Goal: Information Seeking & Learning: Learn about a topic

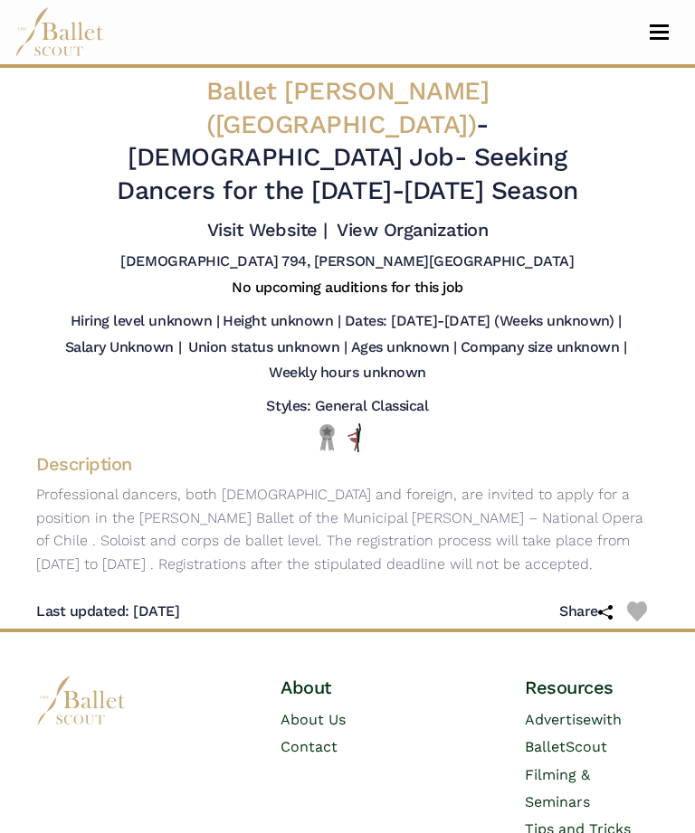
click at [654, 38] on span "Toggle navigation" at bounding box center [659, 38] width 19 height 3
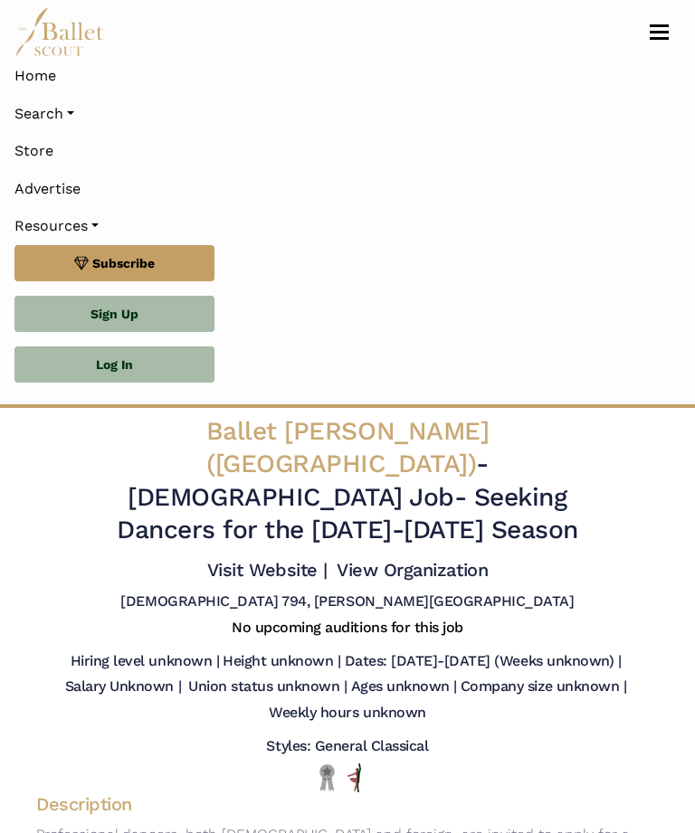
click at [62, 36] on img at bounding box center [59, 32] width 90 height 50
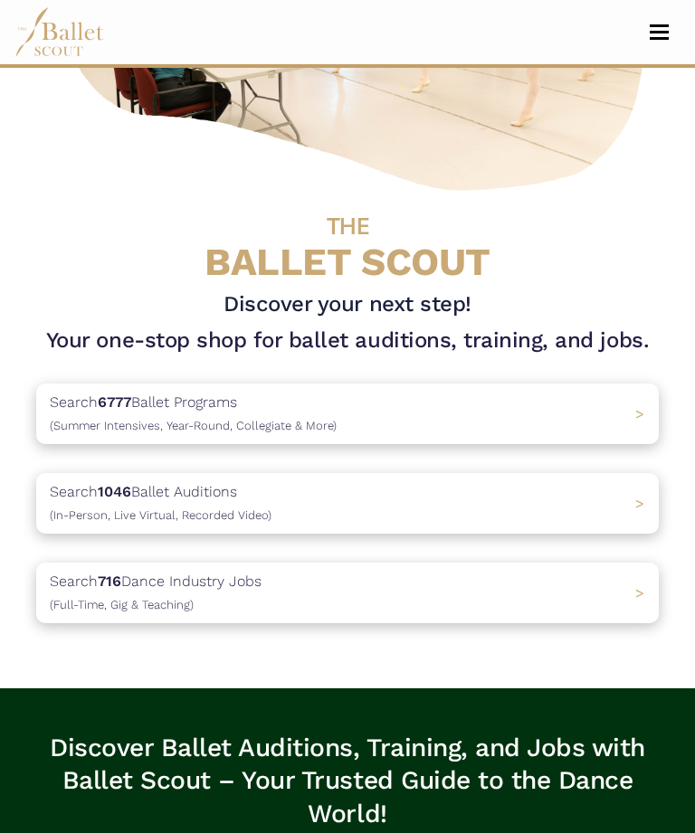
scroll to position [330, 0]
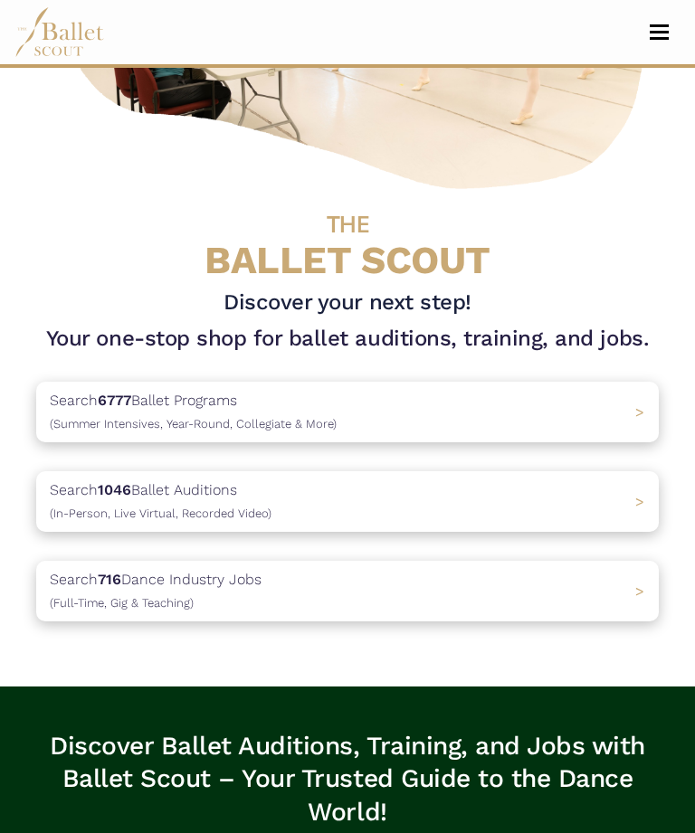
click at [624, 513] on div "Search 1046 Ballet Auditions (In-Person, Live Virtual, Recorded Video) >" at bounding box center [347, 501] width 622 height 61
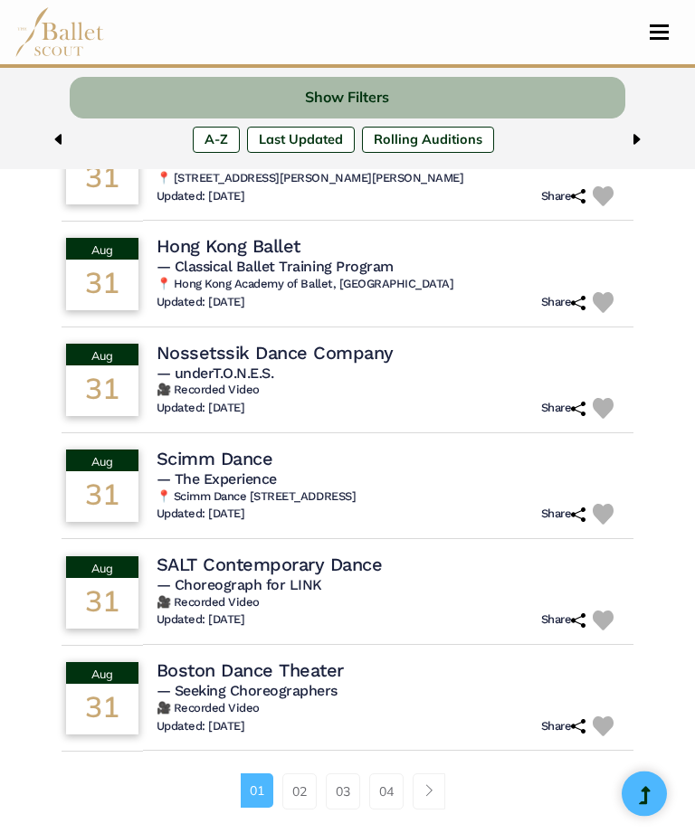
scroll to position [958, 0]
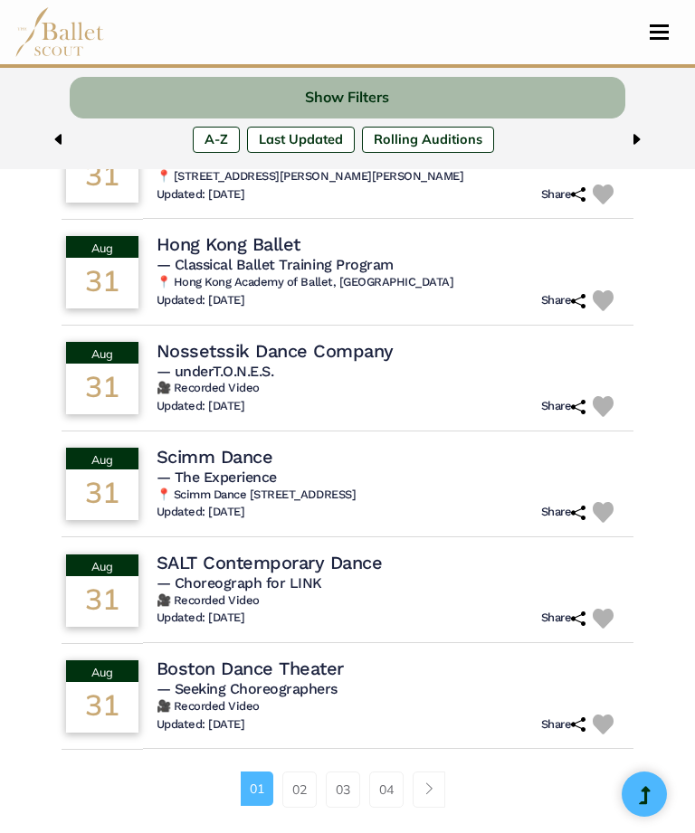
click at [299, 794] on link "02" at bounding box center [299, 790] width 34 height 36
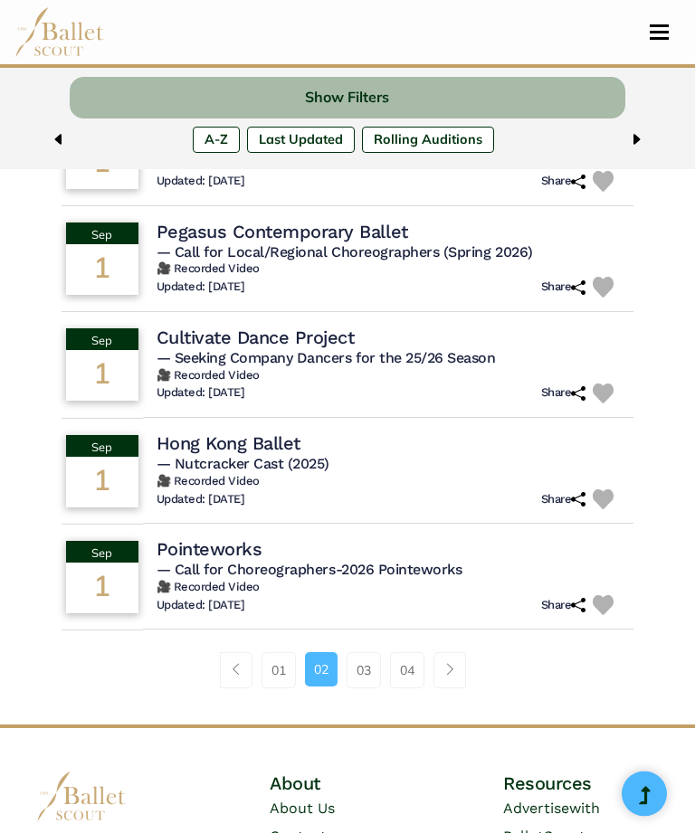
scroll to position [1062, 0]
click at [374, 652] on link "03" at bounding box center [363, 670] width 34 height 36
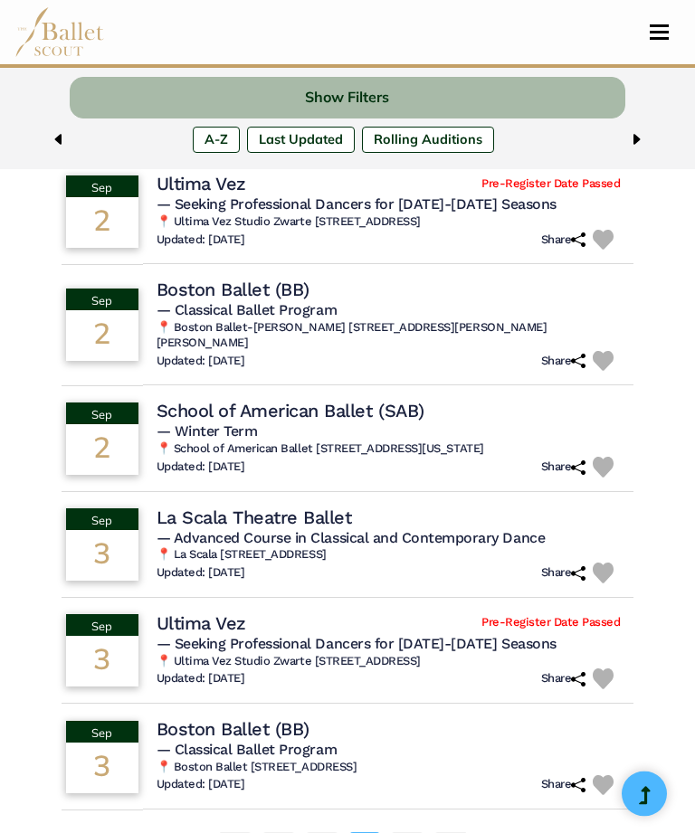
scroll to position [919, 0]
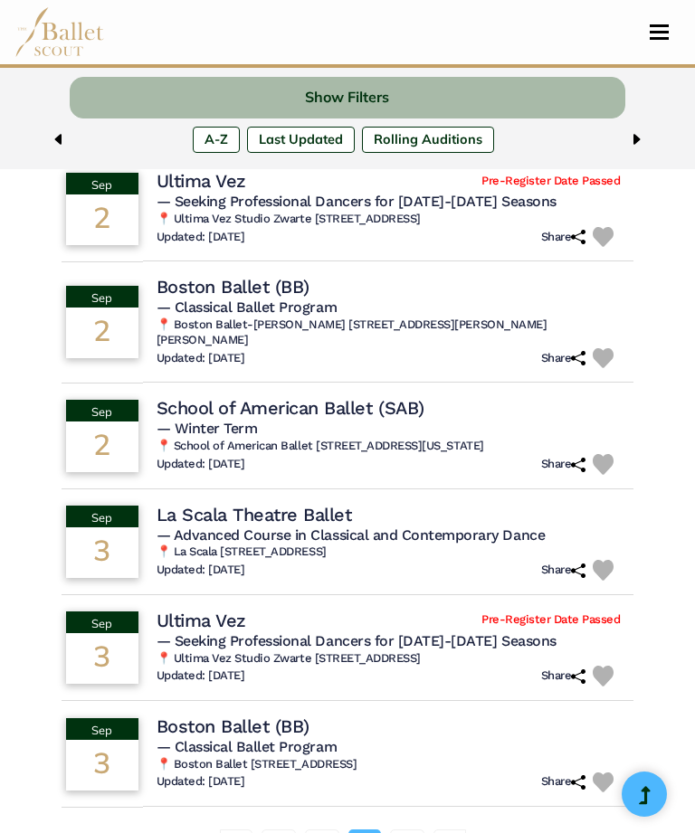
click at [407, 830] on link "04" at bounding box center [407, 848] width 34 height 36
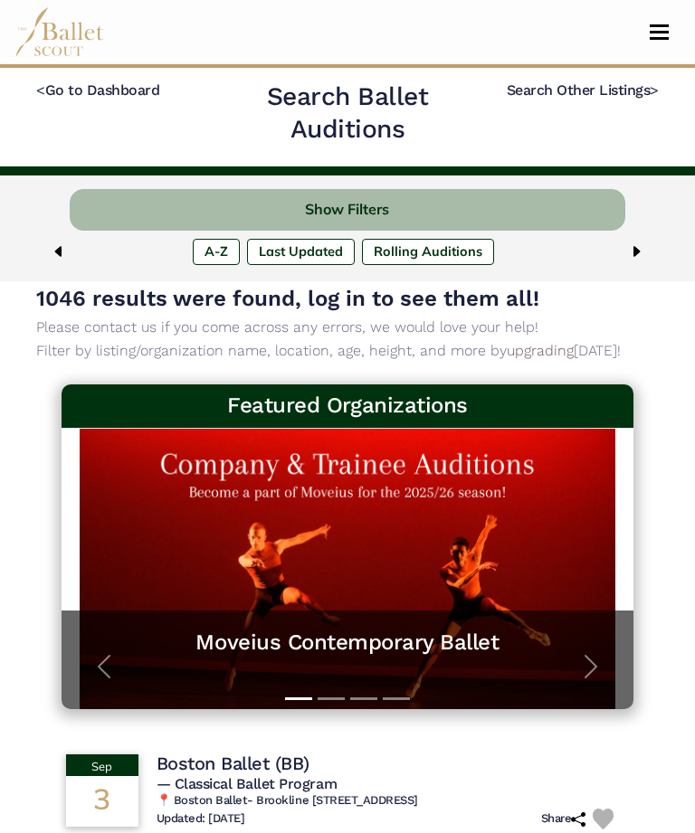
click at [61, 48] on img at bounding box center [59, 32] width 90 height 50
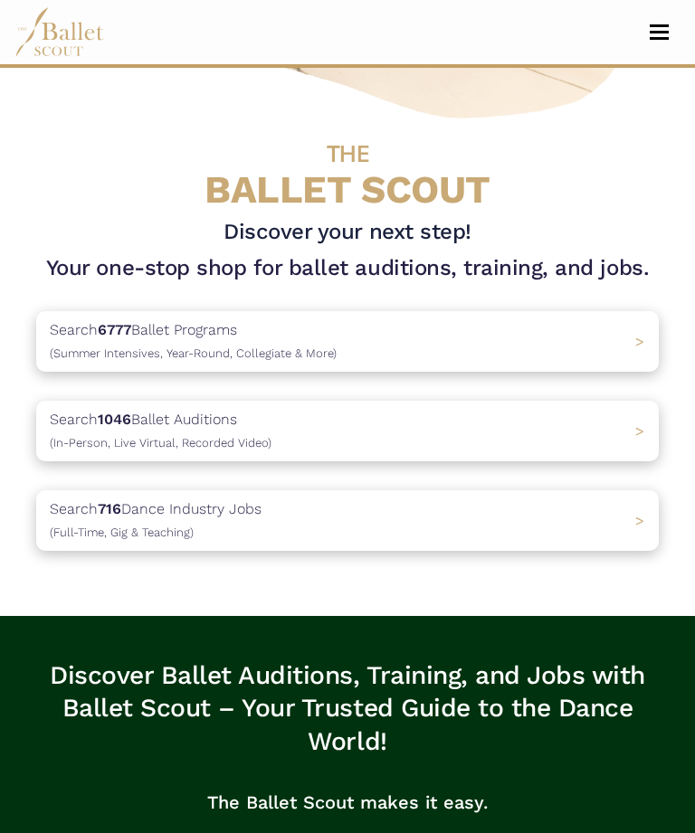
scroll to position [407, 0]
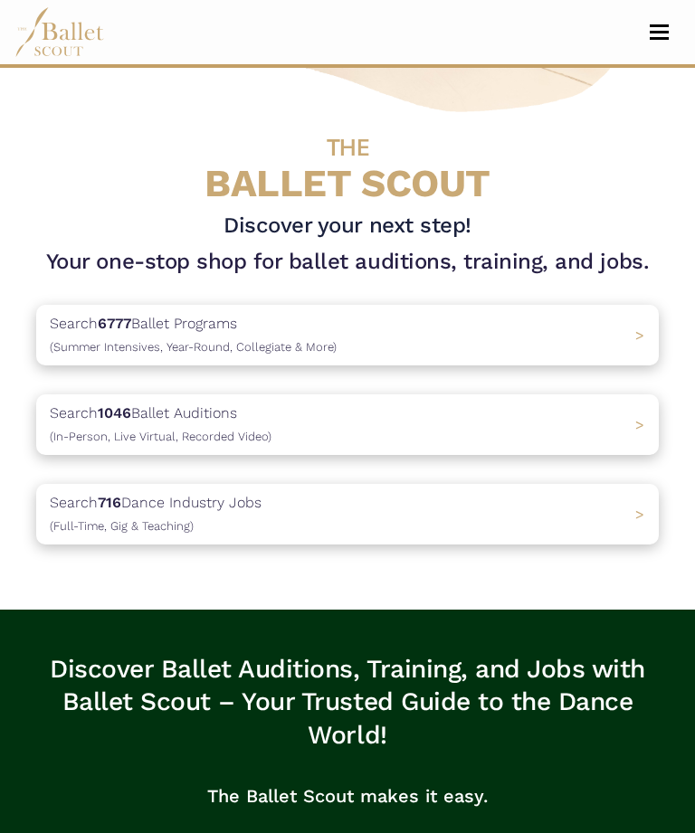
click at [300, 512] on div "Search 716 Dance Industry Jobs ([DEMOGRAPHIC_DATA], [DEMOGRAPHIC_DATA] & Teachi…" at bounding box center [347, 514] width 622 height 61
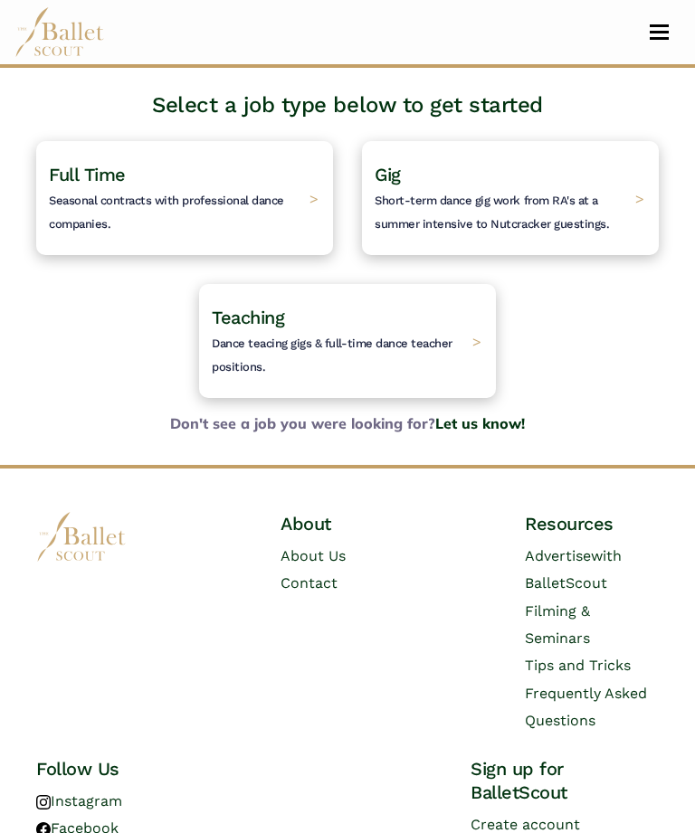
scroll to position [79, 0]
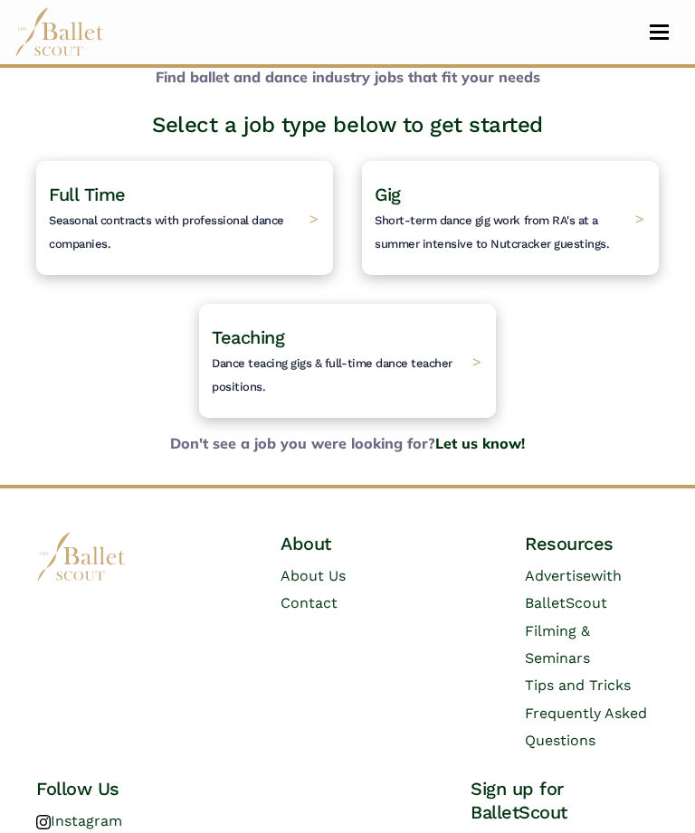
click at [283, 202] on h4 "Full Time Seasonal contracts with professional dance companies." at bounding box center [174, 218] width 251 height 71
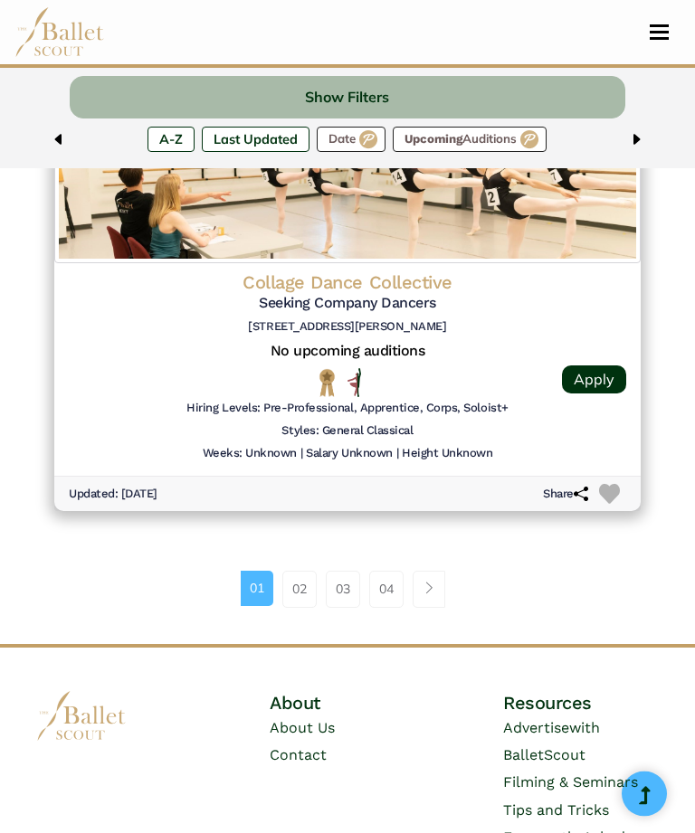
scroll to position [4555, 0]
click at [302, 571] on link "02" at bounding box center [299, 589] width 34 height 36
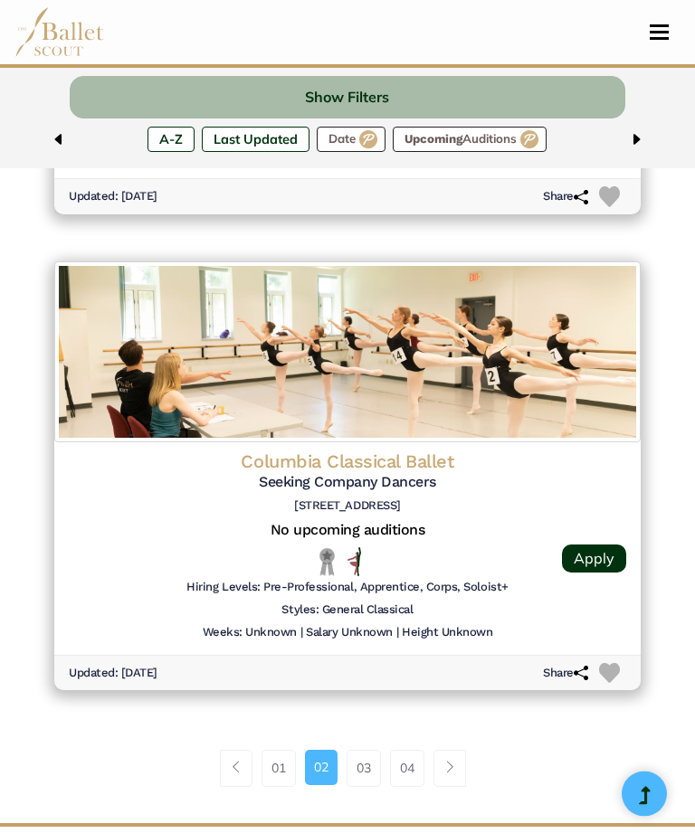
scroll to position [4454, 0]
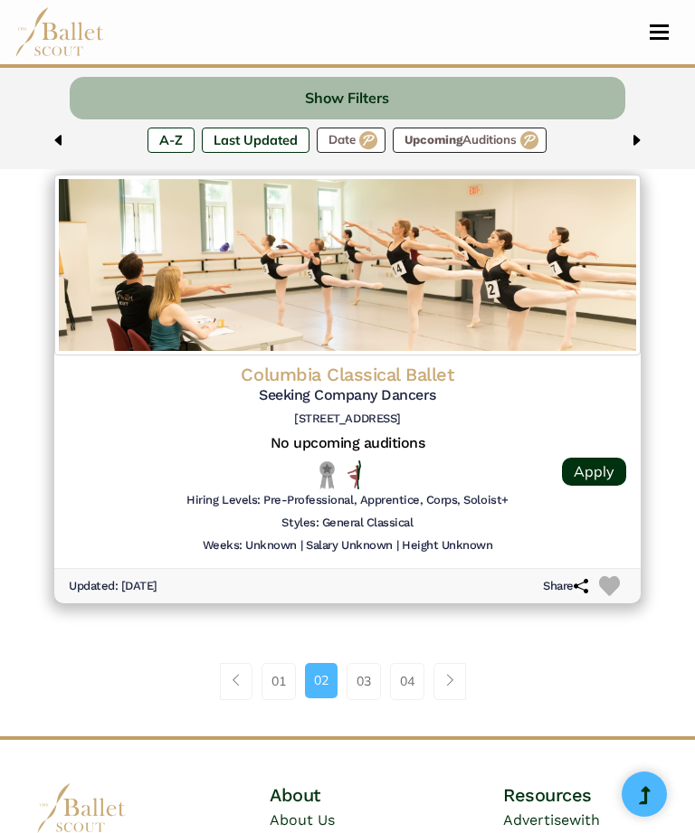
click at [366, 663] on link "03" at bounding box center [363, 681] width 34 height 36
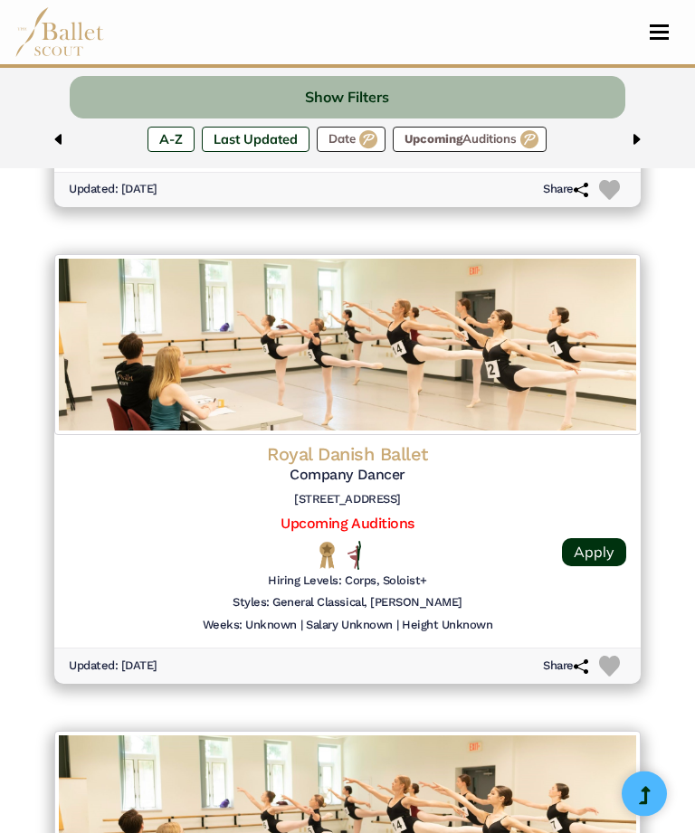
scroll to position [1041, 0]
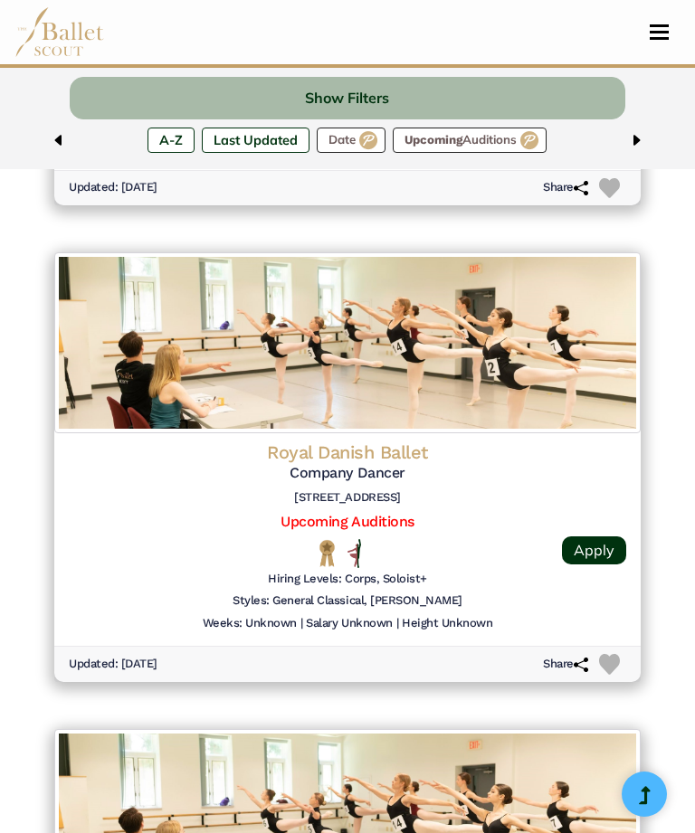
click at [386, 442] on h4 "Royal Danish Ballet" at bounding box center [347, 453] width 557 height 24
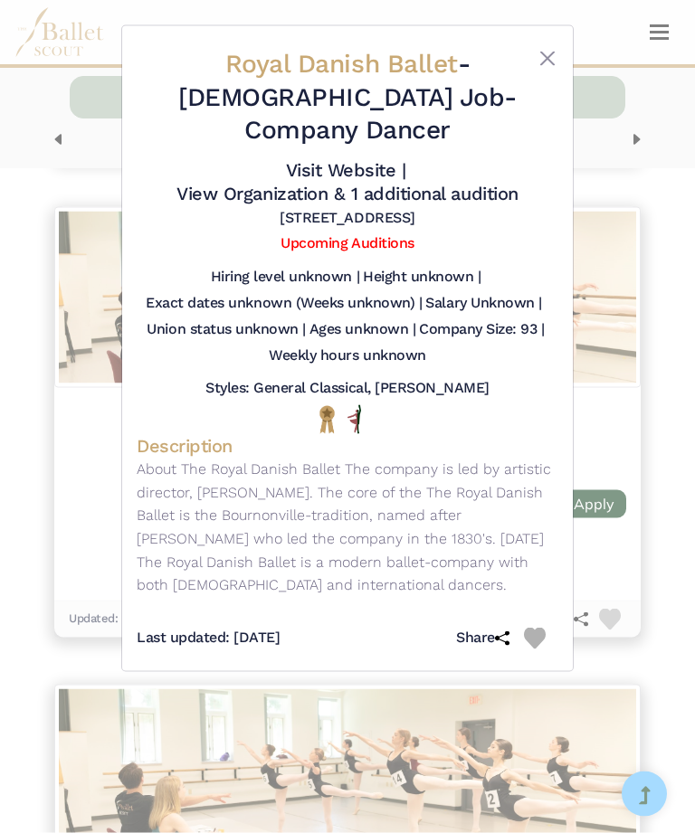
scroll to position [1089, 0]
click at [537, 50] on button "Close" at bounding box center [547, 59] width 22 height 22
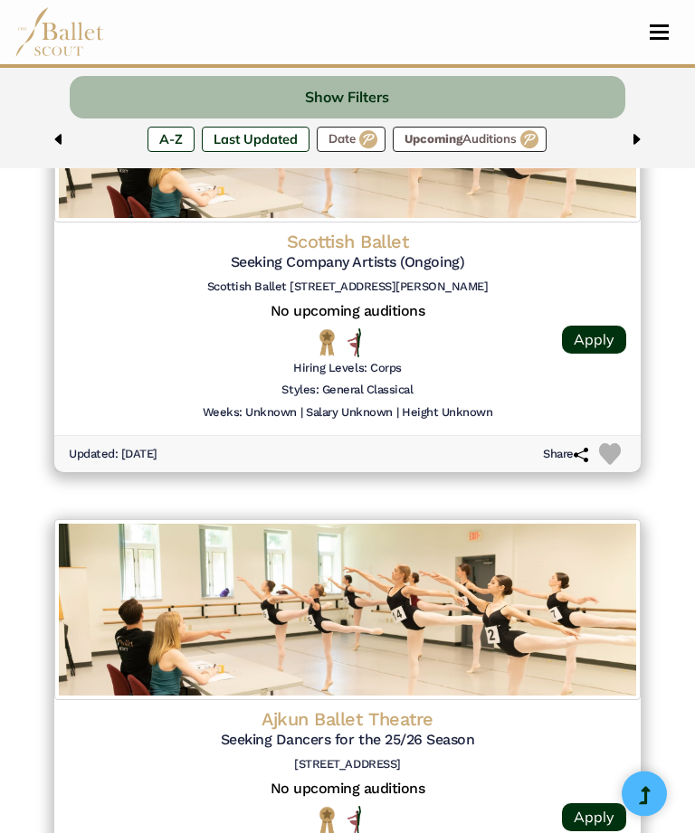
scroll to position [2133, 0]
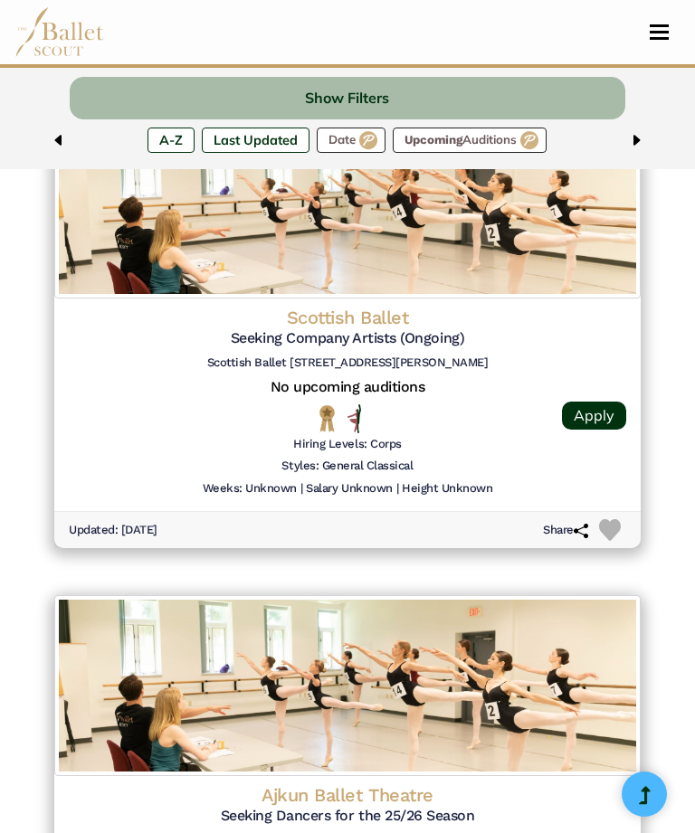
click at [362, 306] on h4 "Scottish Ballet" at bounding box center [347, 318] width 557 height 24
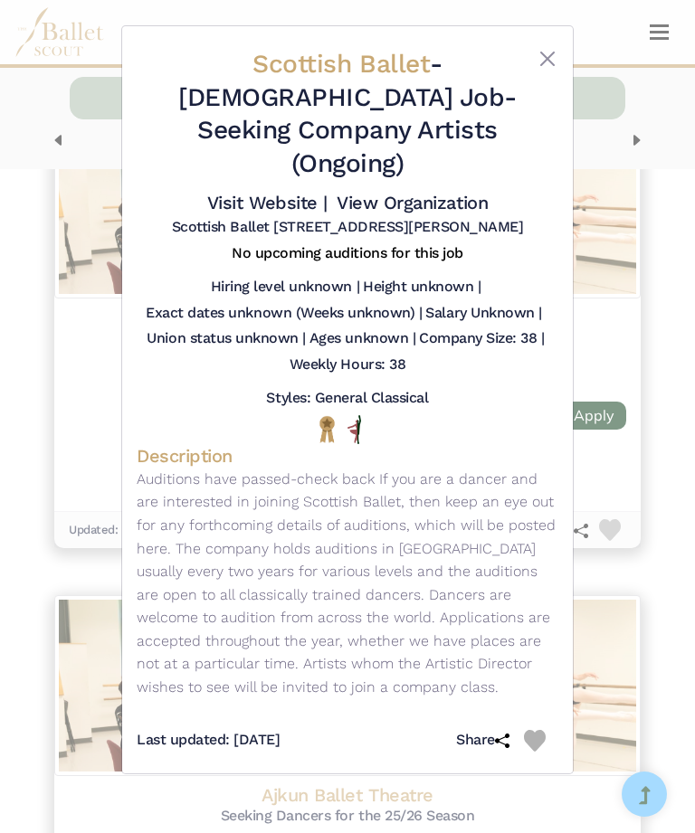
click at [278, 192] on link "Visit Website |" at bounding box center [267, 203] width 120 height 22
